Goal: Information Seeking & Learning: Learn about a topic

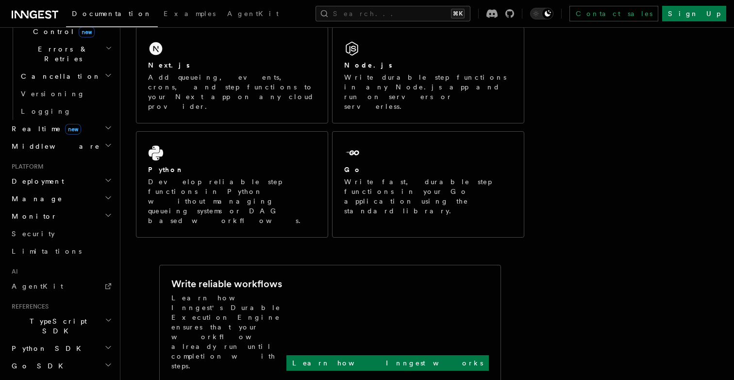
scroll to position [370, 0]
click at [85, 206] on h2 "Monitor" at bounding box center [61, 214] width 106 height 17
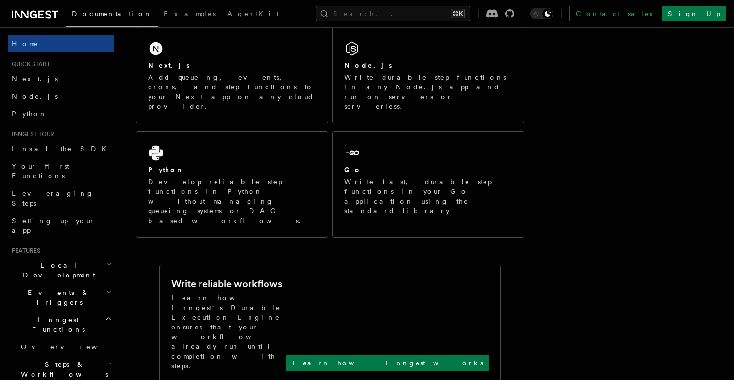
scroll to position [172, 0]
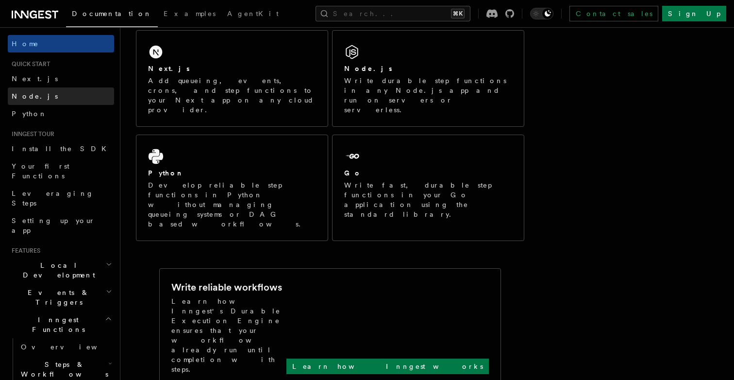
click at [52, 91] on link "Node.js" at bounding box center [61, 95] width 106 height 17
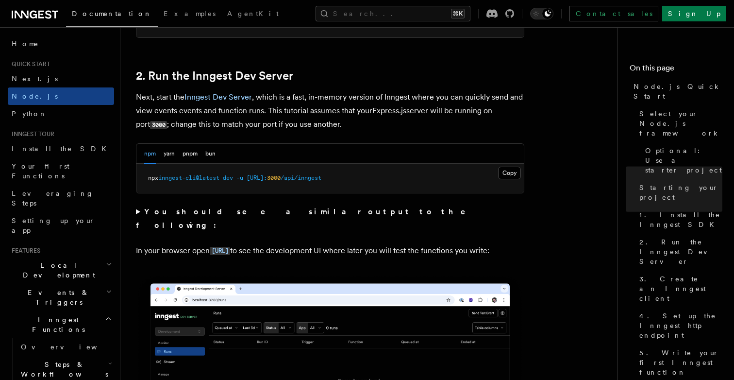
scroll to position [729, 0]
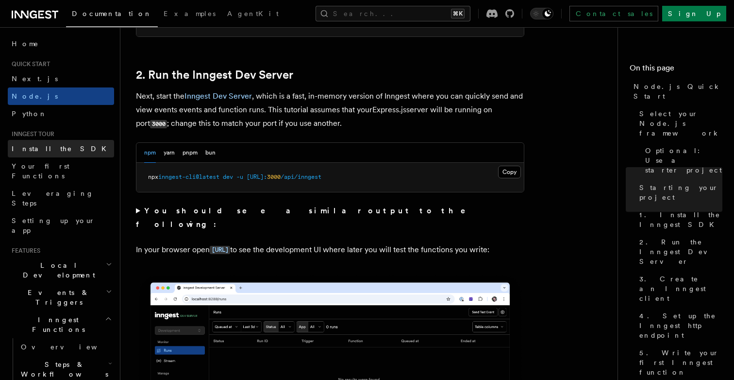
click at [74, 146] on link "Install the SDK" at bounding box center [61, 148] width 106 height 17
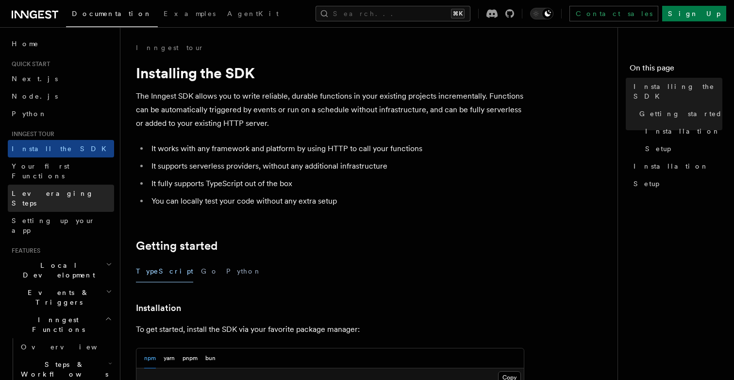
click at [70, 184] on link "Leveraging Steps" at bounding box center [61, 197] width 106 height 27
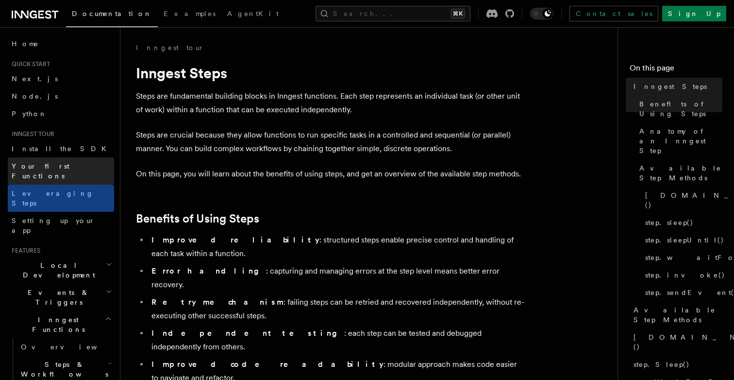
click at [72, 164] on link "Your first Functions" at bounding box center [61, 170] width 106 height 27
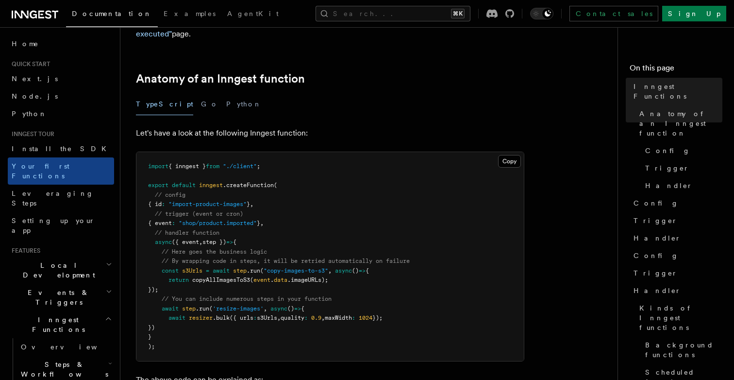
scroll to position [159, 0]
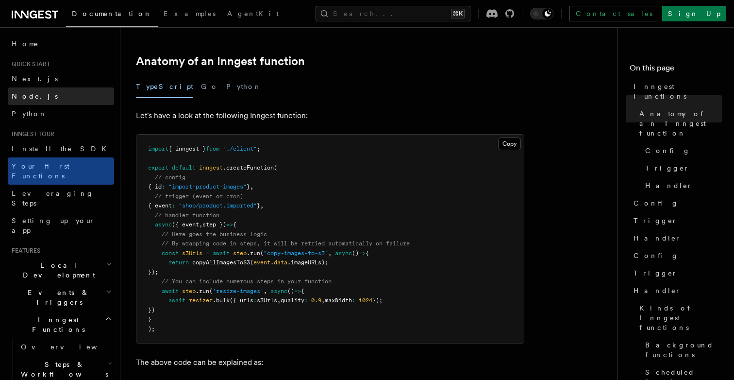
click at [67, 91] on link "Node.js" at bounding box center [61, 95] width 106 height 17
